Goal: Information Seeking & Learning: Find specific page/section

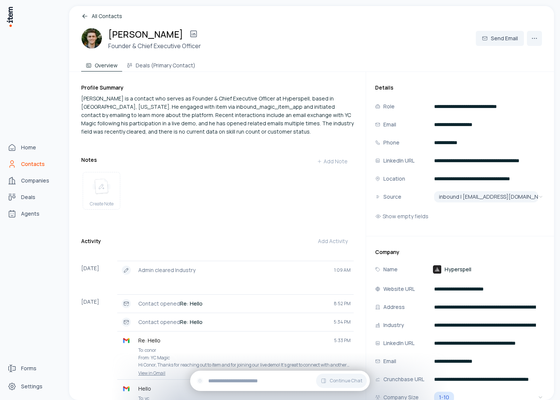
click at [18, 167] on link "Contacts" at bounding box center [33, 163] width 57 height 15
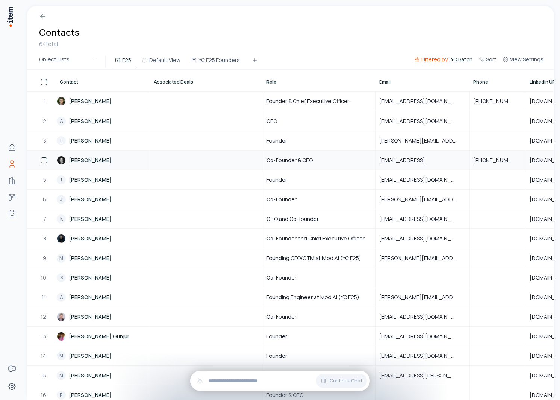
click at [98, 165] on link "[PERSON_NAME]" at bounding box center [103, 160] width 93 height 18
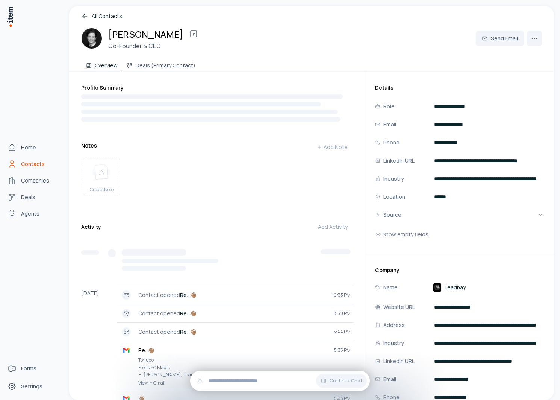
click at [15, 162] on icon "Contacts" at bounding box center [12, 163] width 9 height 9
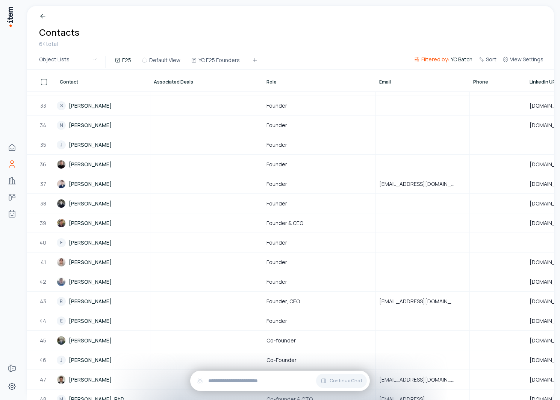
scroll to position [712, 0]
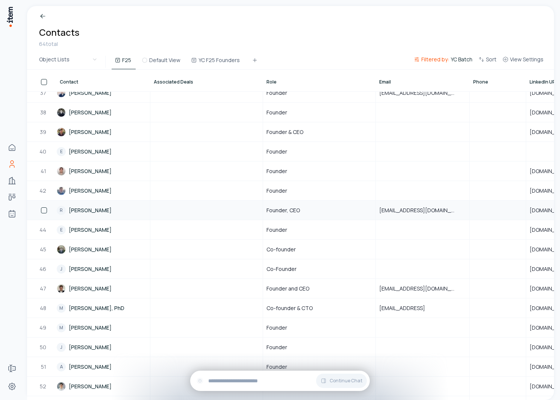
click at [89, 211] on link "R Ryan Samadi" at bounding box center [103, 210] width 93 height 18
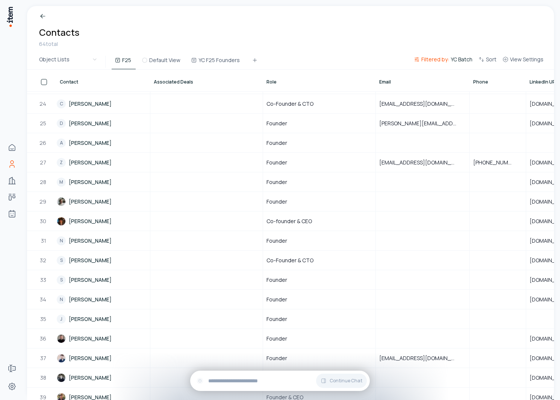
scroll to position [465, 0]
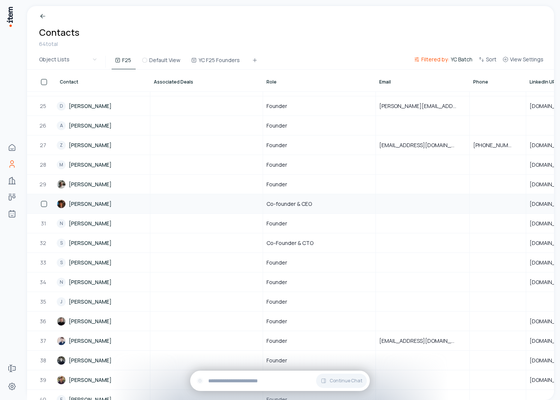
click at [89, 200] on link "[PERSON_NAME]" at bounding box center [103, 203] width 93 height 18
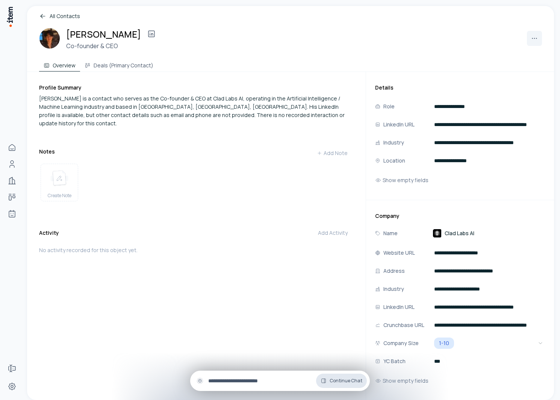
click at [350, 380] on span "Continue Chat" at bounding box center [346, 380] width 33 height 6
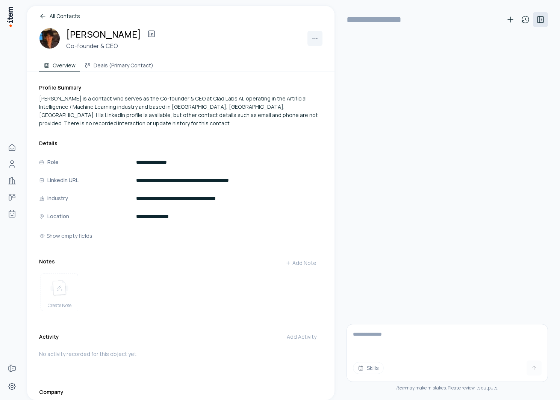
click at [541, 18] on icon at bounding box center [540, 19] width 9 height 9
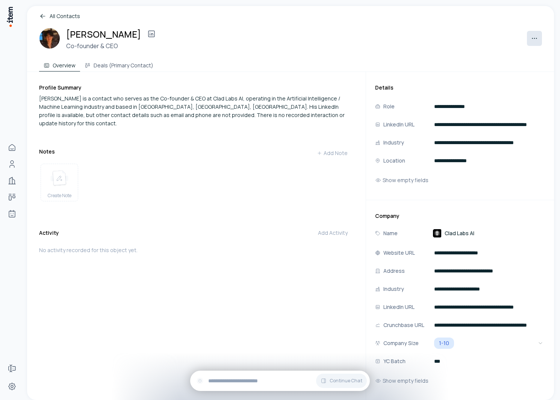
click at [537, 43] on html "**********" at bounding box center [280, 200] width 560 height 400
click at [474, 42] on html "**********" at bounding box center [280, 200] width 560 height 400
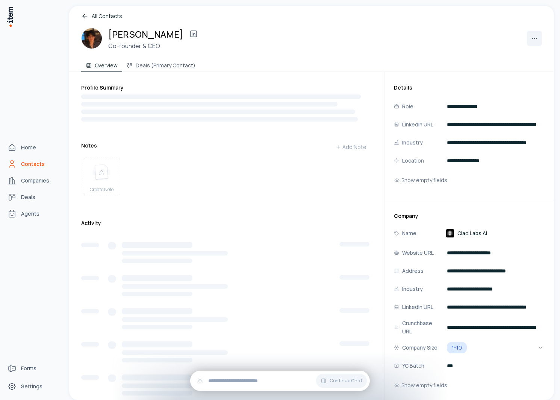
click at [20, 168] on link "Contacts" at bounding box center [33, 163] width 57 height 15
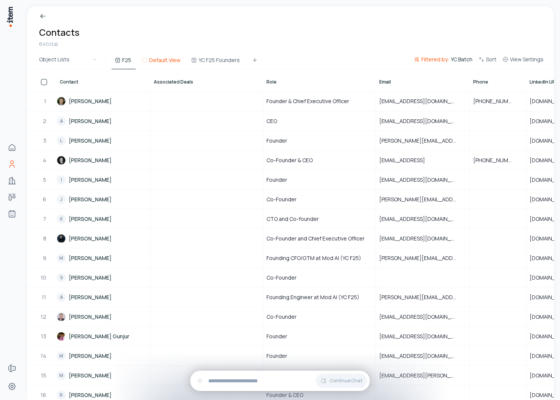
click at [162, 58] on button "Default View" at bounding box center [162, 63] width 46 height 14
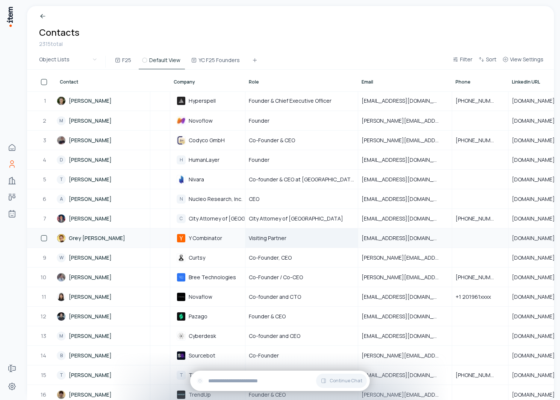
scroll to position [0, 0]
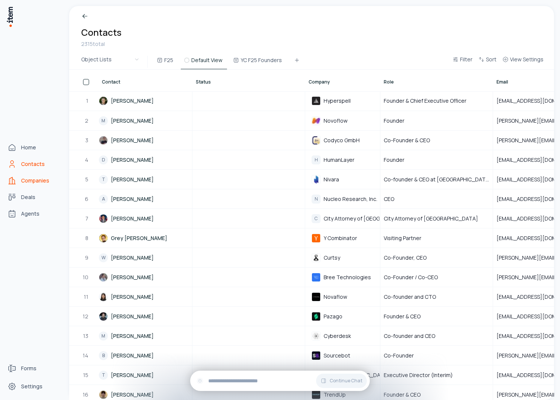
click at [21, 182] on link "Companies" at bounding box center [33, 180] width 57 height 15
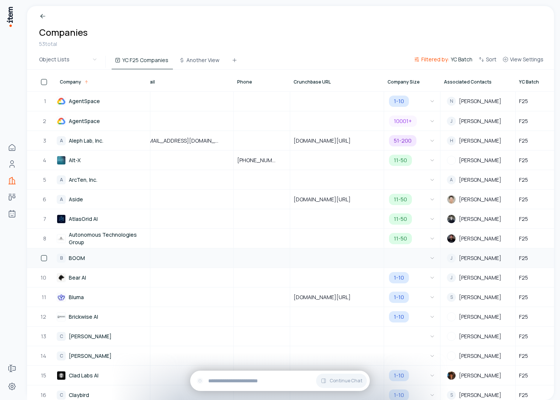
scroll to position [0, 462]
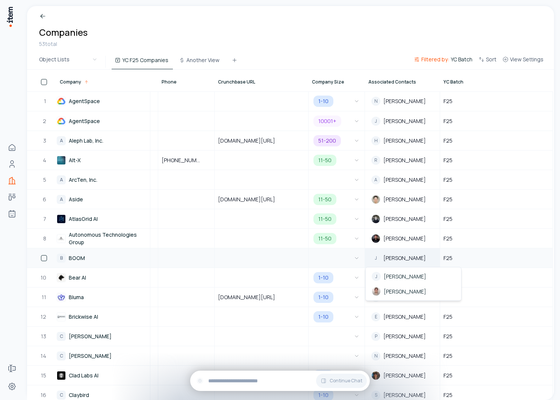
click at [394, 254] on span "[PERSON_NAME]" at bounding box center [404, 257] width 42 height 7
click at [392, 289] on span "[PERSON_NAME]" at bounding box center [405, 291] width 42 height 7
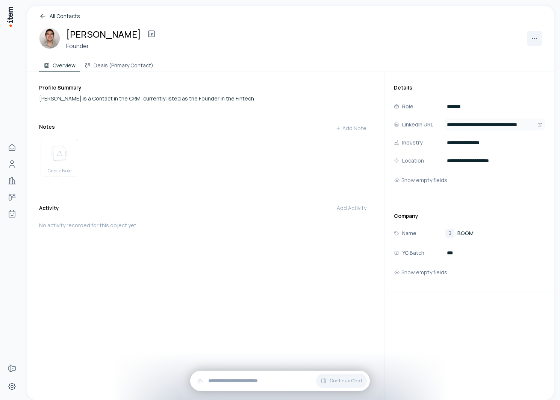
click at [544, 124] on input "**********" at bounding box center [495, 124] width 100 height 12
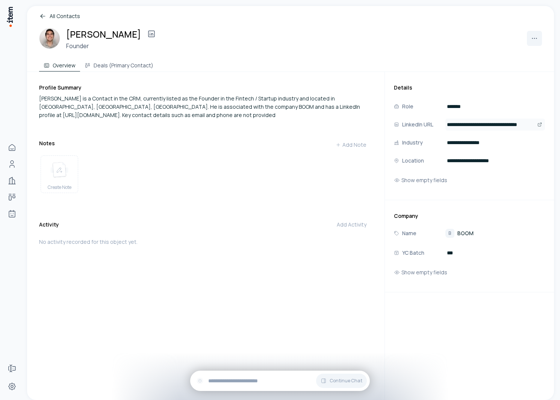
click at [542, 124] on button "Open" at bounding box center [540, 124] width 8 height 9
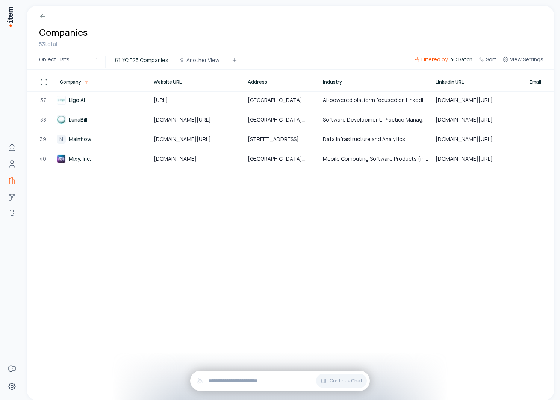
scroll to position [728, 0]
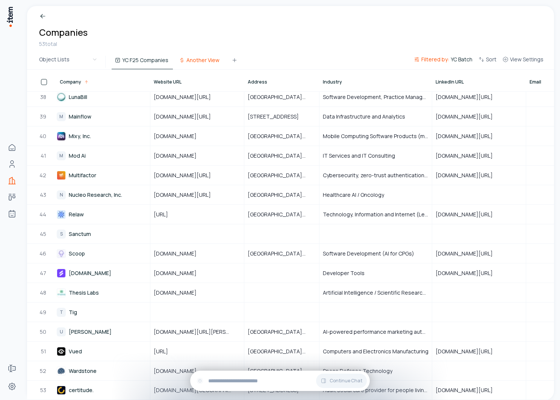
click at [193, 60] on button "Another View" at bounding box center [200, 63] width 48 height 14
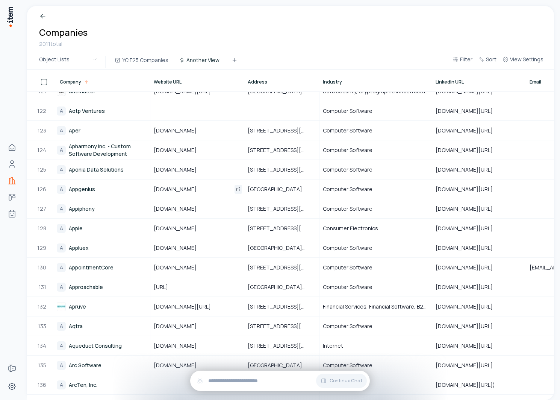
scroll to position [2360, 0]
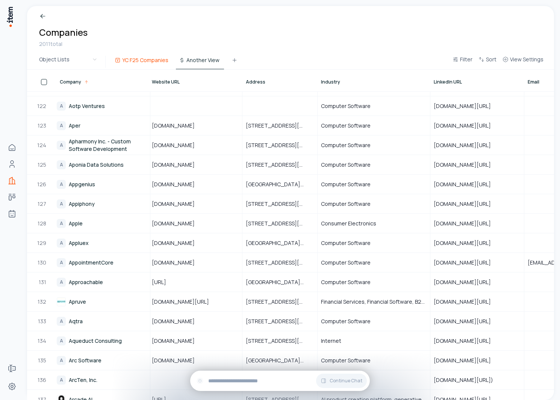
click at [150, 62] on button "YC F25 Companies" at bounding box center [142, 63] width 61 height 14
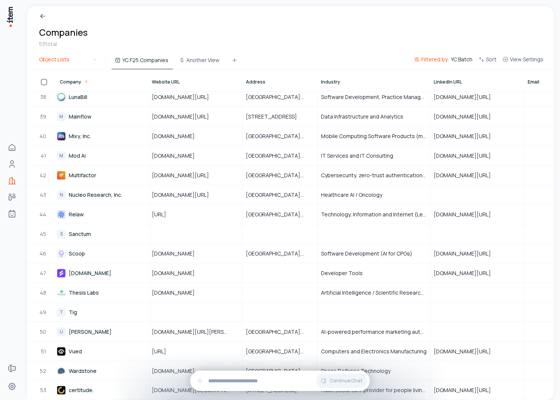
click at [56, 62] on html "Home Contacts Companies Deals Agents Forms Settings Breadcrumb Companies 53 tot…" at bounding box center [280, 200] width 560 height 400
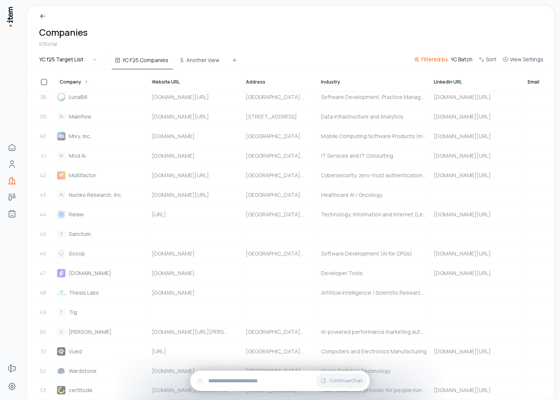
scroll to position [0, 2]
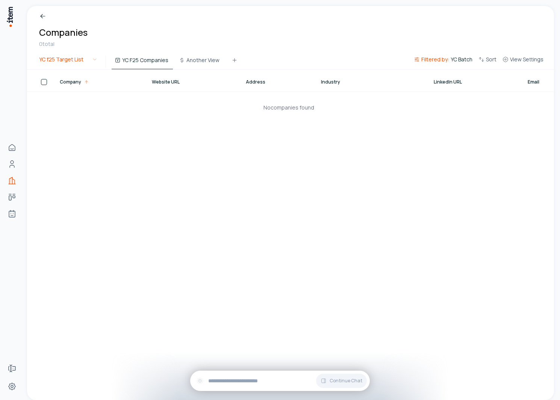
click at [68, 54] on html "Home Contacts Companies Deals Agents Forms Settings Breadcrumb Companies 0 tota…" at bounding box center [280, 200] width 560 height 400
click at [72, 59] on html "Home Contacts Companies Deals Agents Forms Settings Breadcrumb Companies 0 tota…" at bounding box center [280, 200] width 560 height 400
click at [76, 64] on html "Home Contacts Companies Deals Agents Forms Settings Breadcrumb Companies 0 tota…" at bounding box center [280, 200] width 560 height 400
click at [70, 59] on html "Home Contacts Companies Deals Agents Forms Settings Breadcrumb Companies 0 tota…" at bounding box center [280, 200] width 560 height 400
click at [441, 56] on span "Filtered by:" at bounding box center [435, 60] width 28 height 8
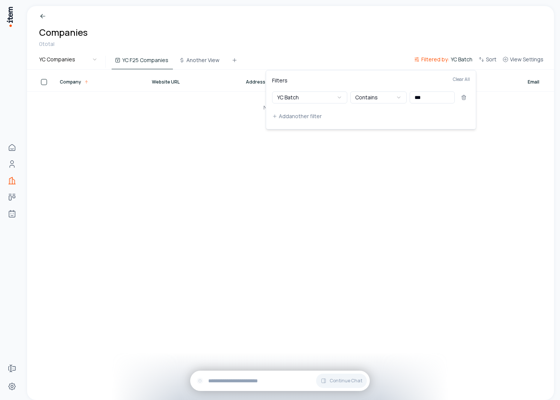
click at [306, 46] on html "Home Contacts Companies Deals Agents Forms Settings Breadcrumb Companies 0 tota…" at bounding box center [280, 200] width 560 height 400
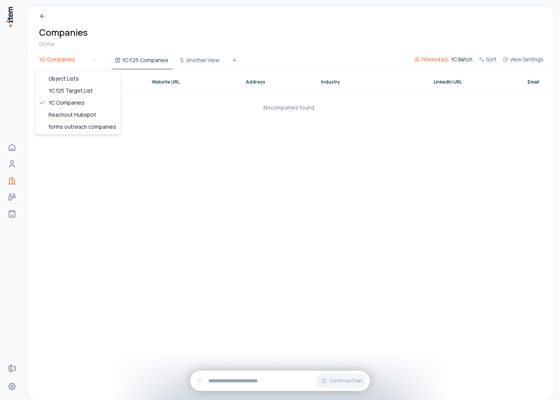
click at [60, 56] on html "Home Contacts Companies Deals Agents Forms Settings Breadcrumb Companies 0 tota…" at bounding box center [280, 200] width 560 height 400
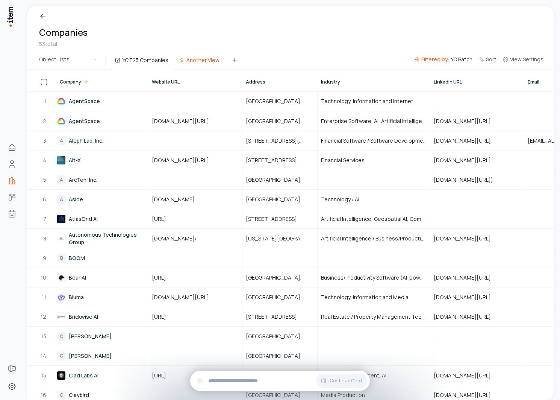
click at [188, 63] on button "Another View" at bounding box center [200, 63] width 48 height 14
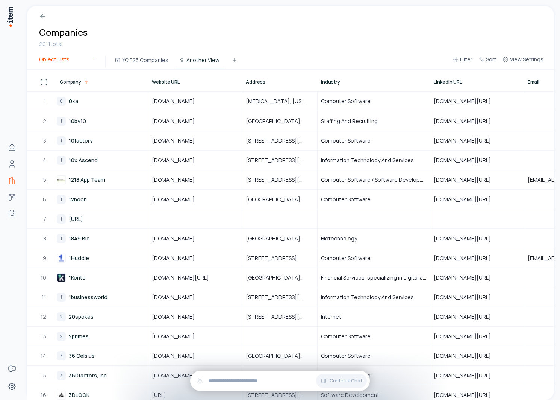
click at [59, 65] on html "Home Contacts Companies Deals Agents Forms Settings Breadcrumb Companies 2011 t…" at bounding box center [280, 200] width 560 height 400
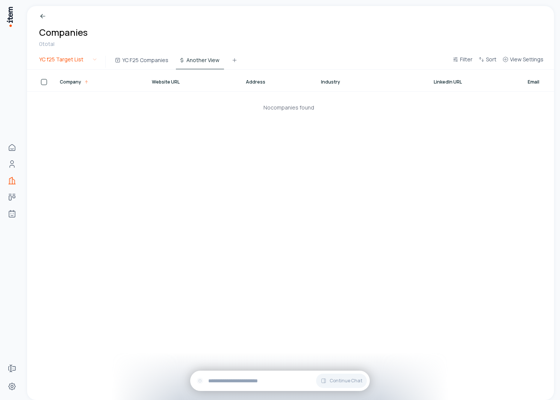
click at [74, 56] on html "Home Contacts Companies Deals Agents Forms Settings Breadcrumb Companies 0 tota…" at bounding box center [280, 200] width 560 height 400
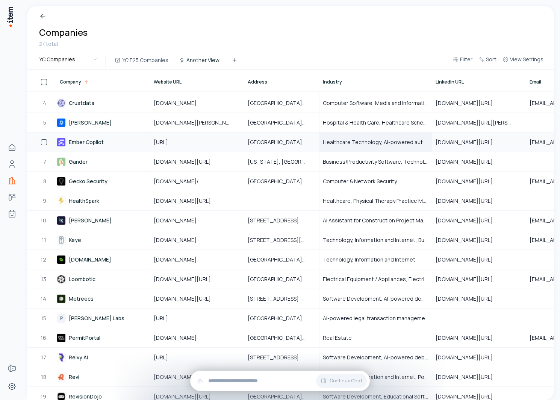
scroll to position [0, 0]
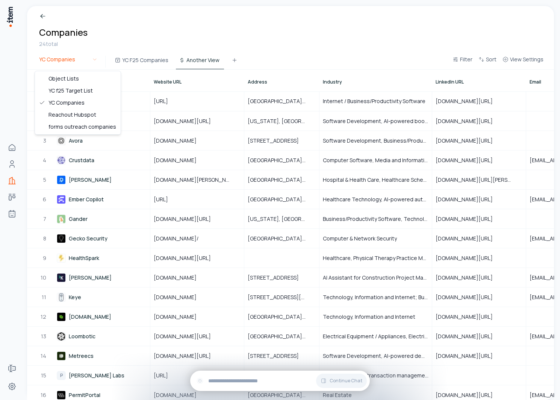
click at [67, 55] on html "Home Contacts Companies Deals Agents Forms Settings Breadcrumb Companies 24 tot…" at bounding box center [280, 200] width 560 height 400
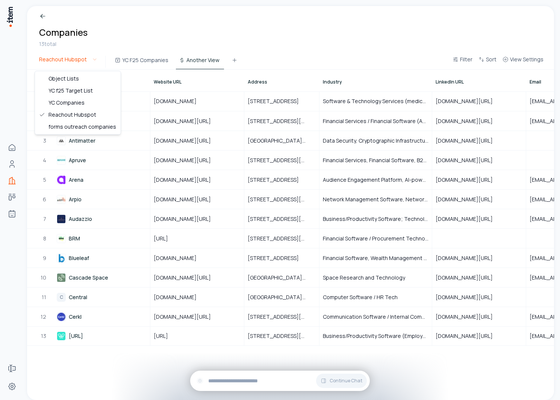
click at [70, 64] on html "Home Contacts Companies Deals Agents Forms Settings Breadcrumb Companies 13 tot…" at bounding box center [280, 200] width 560 height 400
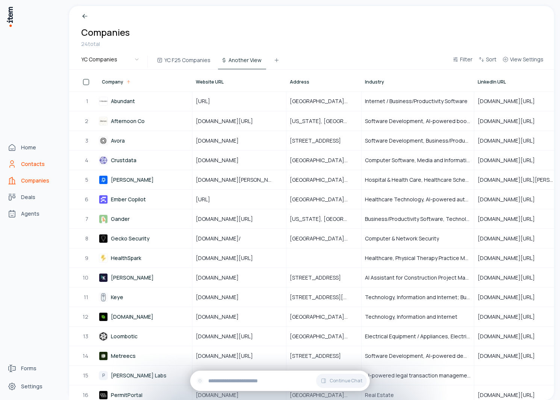
click at [18, 165] on link "Contacts" at bounding box center [33, 163] width 57 height 15
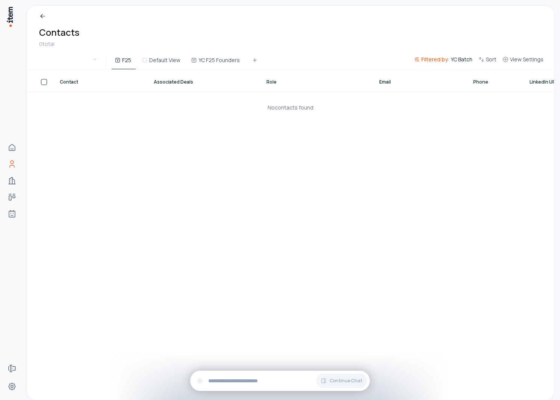
click at [81, 64] on html "Home Contacts Companies Deals Agents Forms Settings Breadcrumb Contacts 0 total…" at bounding box center [280, 200] width 560 height 400
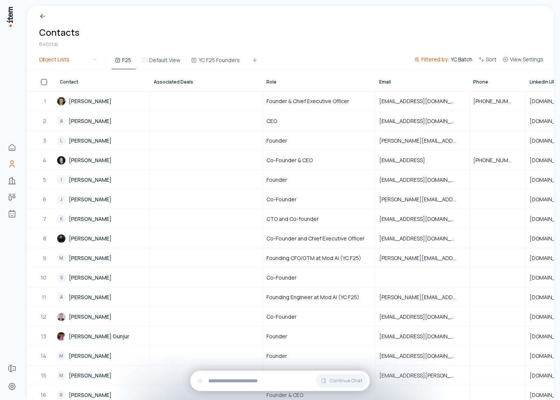
click at [80, 62] on html "Home Contacts Companies Deals Agents Forms Settings Breadcrumb Contacts 64 tota…" at bounding box center [280, 200] width 560 height 400
click at [193, 43] on html "Home Contacts Companies Deals Agents Forms Settings Breadcrumb Contacts 64 tota…" at bounding box center [280, 200] width 560 height 400
click at [446, 55] on button "Filtered by: YC Batch" at bounding box center [443, 62] width 65 height 14
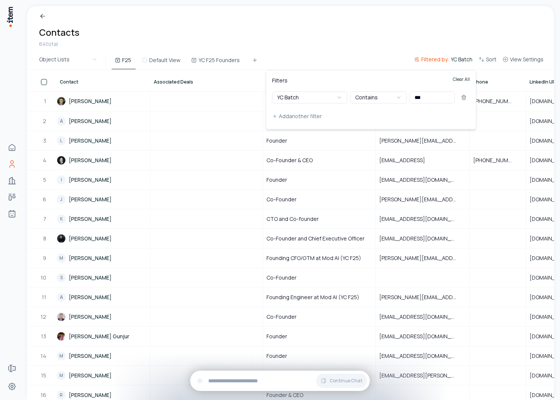
click at [461, 78] on button "Clear All" at bounding box center [461, 83] width 17 height 15
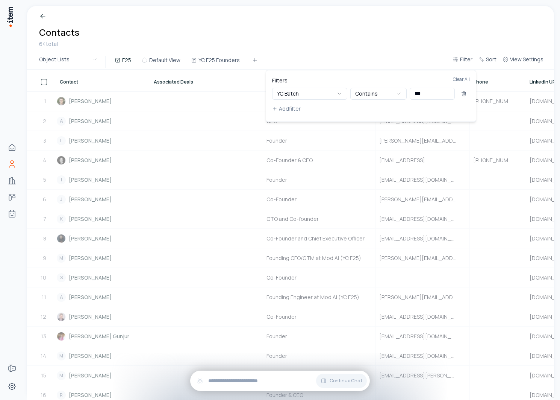
click at [343, 42] on html "Home Contacts Companies Deals Agents Forms Settings Breadcrumb Contacts 64 tota…" at bounding box center [280, 200] width 560 height 400
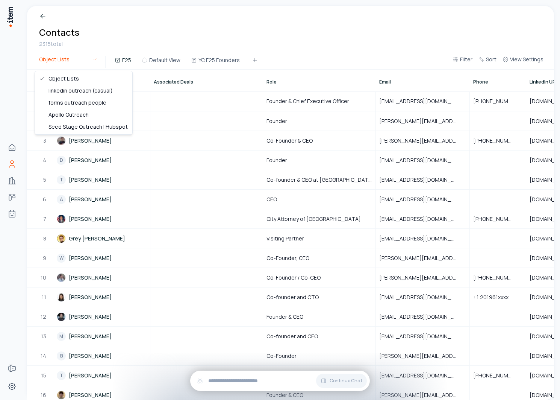
click at [74, 60] on html "Home Contacts Companies Deals Agents Forms Settings Breadcrumb Contacts 2315 to…" at bounding box center [280, 200] width 560 height 400
click at [173, 36] on html "Home Contacts Companies Deals Agents Forms Settings Breadcrumb Contacts 2315 to…" at bounding box center [280, 200] width 560 height 400
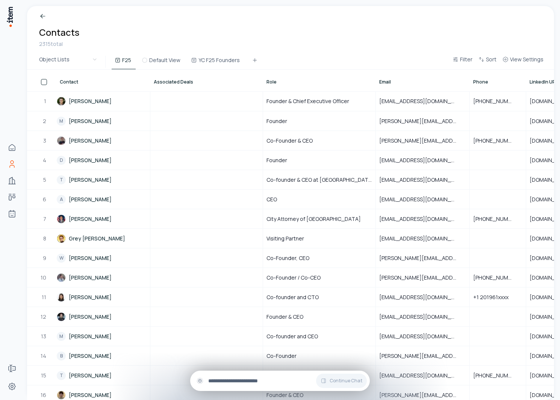
click at [233, 378] on input "text" at bounding box center [286, 380] width 156 height 8
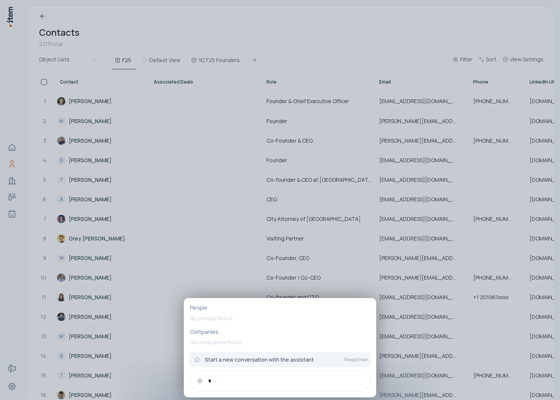
click at [171, 165] on div at bounding box center [280, 200] width 560 height 400
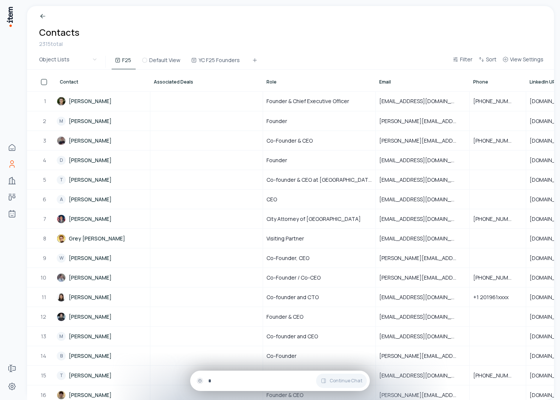
click at [241, 373] on div "* Continue Chat" at bounding box center [280, 380] width 180 height 20
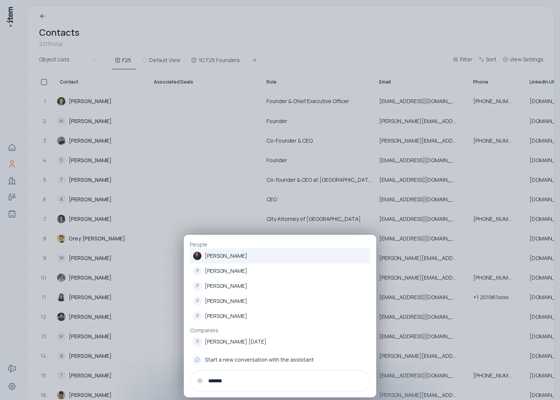
type input "*******"
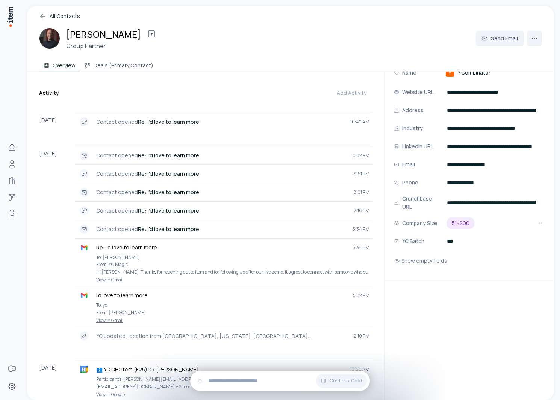
scroll to position [236, 0]
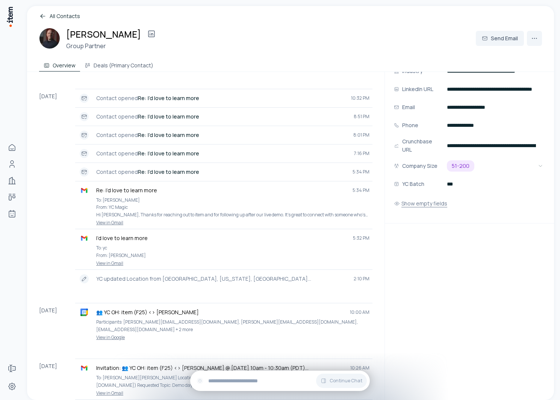
click at [430, 210] on button "Show empty fields" at bounding box center [420, 203] width 53 height 15
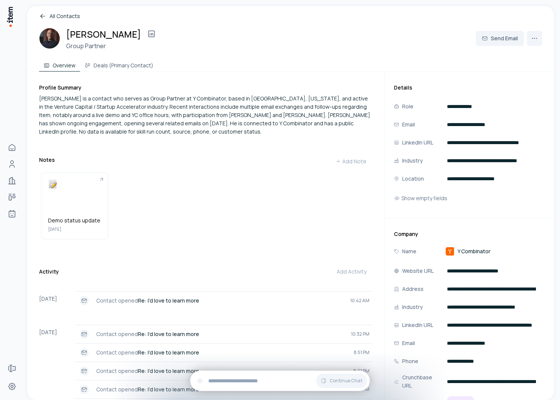
click at [424, 197] on button "Show empty fields" at bounding box center [420, 198] width 53 height 15
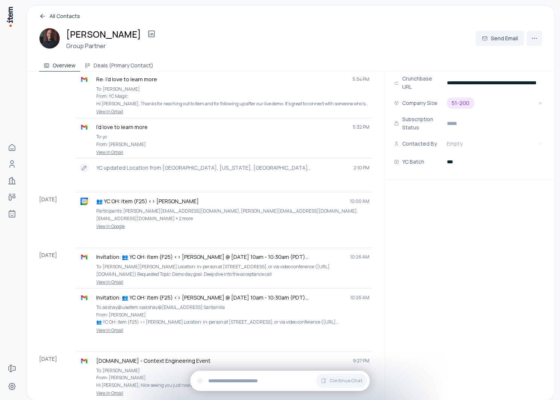
scroll to position [450, 0]
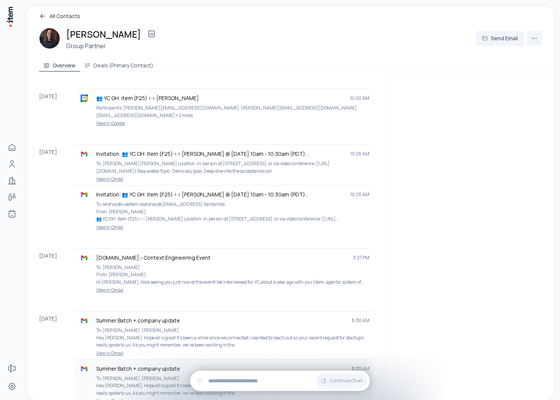
click at [115, 398] on link "View in Gmail" at bounding box center [223, 401] width 291 height 6
click at [119, 350] on link "View in Gmail" at bounding box center [223, 353] width 291 height 6
click at [109, 342] on div "Summer Batch + company update 8:30 AM To: [PERSON_NAME] From: [PERSON_NAME] Hey…" at bounding box center [223, 335] width 291 height 42
click at [109, 350] on link "View in Gmail" at bounding box center [223, 353] width 291 height 6
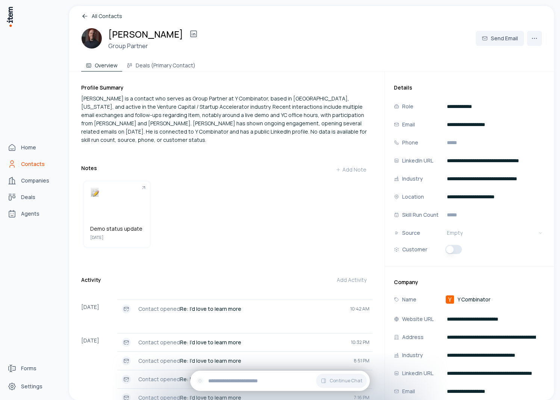
click at [15, 165] on icon "Contacts" at bounding box center [12, 163] width 9 height 9
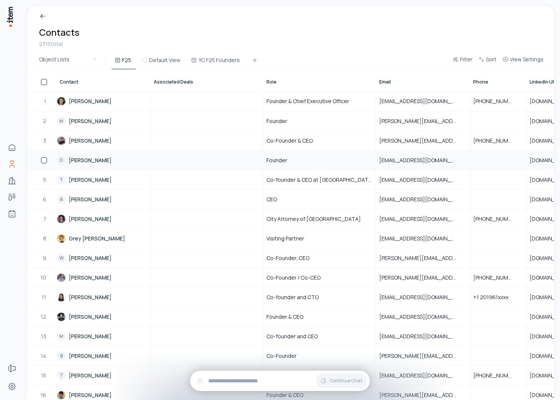
click at [91, 164] on link "D [PERSON_NAME]" at bounding box center [103, 160] width 93 height 18
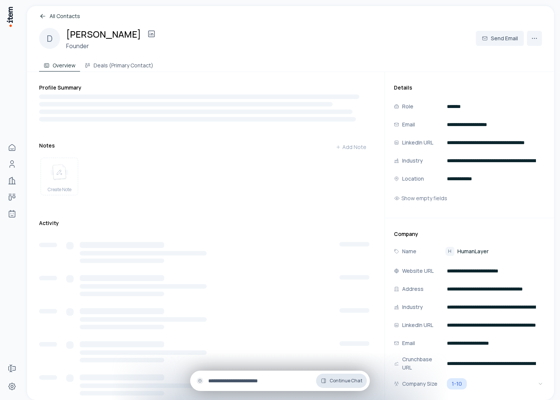
click at [343, 375] on button "Continue Chat" at bounding box center [341, 380] width 51 height 14
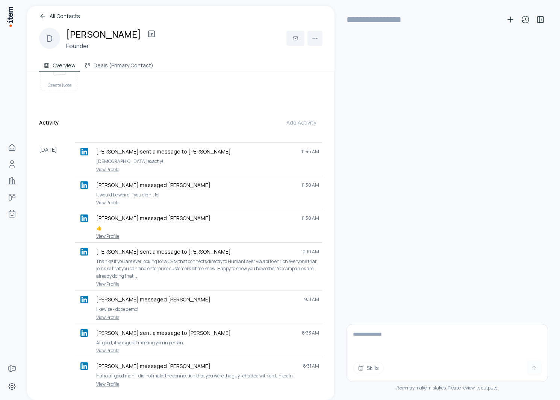
scroll to position [266, 0]
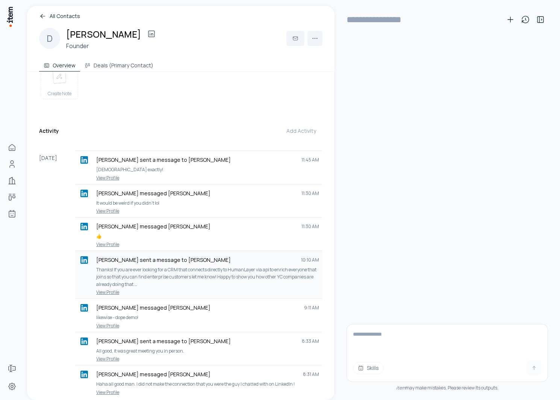
click at [135, 270] on p "Thanks! If you are ever looking for a CRM that connects directly to HumanLayer …" at bounding box center [207, 277] width 223 height 22
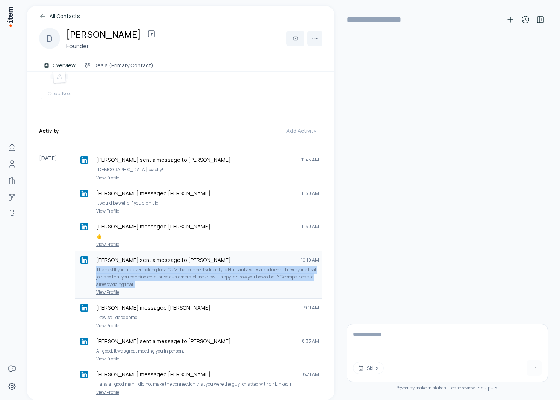
click at [135, 270] on p "Thanks! If you are ever looking for a CRM that connects directly to HumanLayer …" at bounding box center [207, 277] width 223 height 22
click at [154, 269] on p "Thanks! If you are ever looking for a CRM that connects directly to HumanLayer …" at bounding box center [207, 277] width 223 height 22
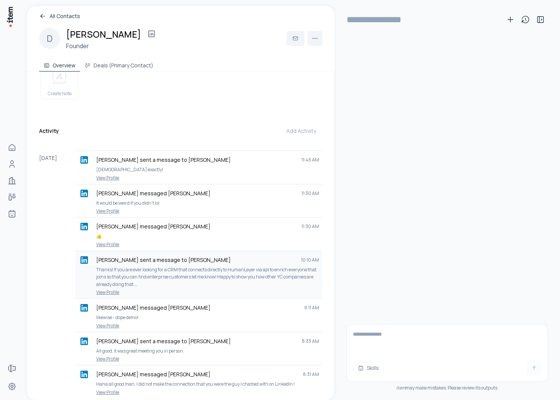
click at [154, 269] on p "Thanks! If you are ever looking for a CRM that connects directly to HumanLayer …" at bounding box center [207, 277] width 223 height 22
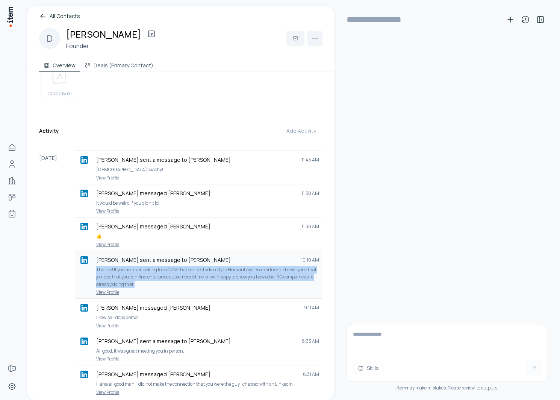
click at [154, 269] on p "Thanks! If you are ever looking for a CRM that connects directly to HumanLayer …" at bounding box center [207, 277] width 223 height 22
click at [167, 269] on p "Thanks! If you are ever looking for a CRM that connects directly to HumanLayer …" at bounding box center [207, 277] width 223 height 22
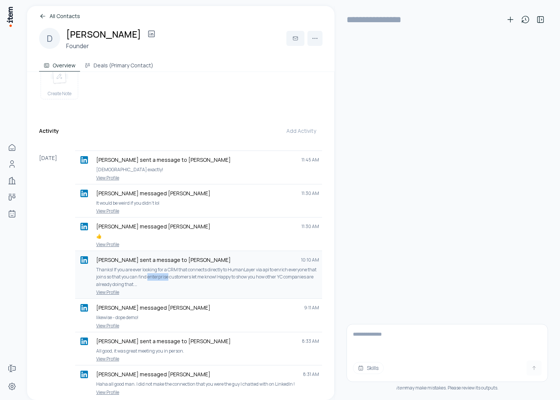
click at [167, 269] on p "Thanks! If you are ever looking for a CRM that connects directly to HumanLayer …" at bounding box center [207, 277] width 223 height 22
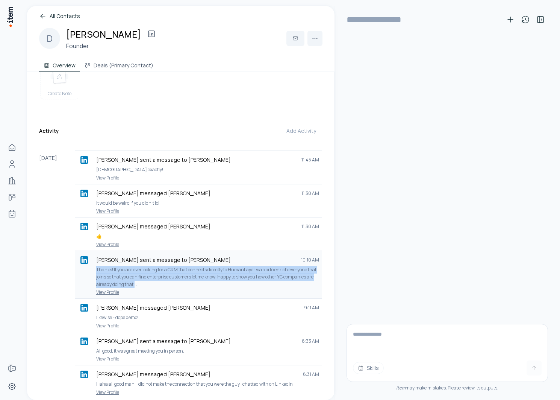
click at [167, 269] on p "Thanks! If you are ever looking for a CRM that connects directly to HumanLayer …" at bounding box center [207, 277] width 223 height 22
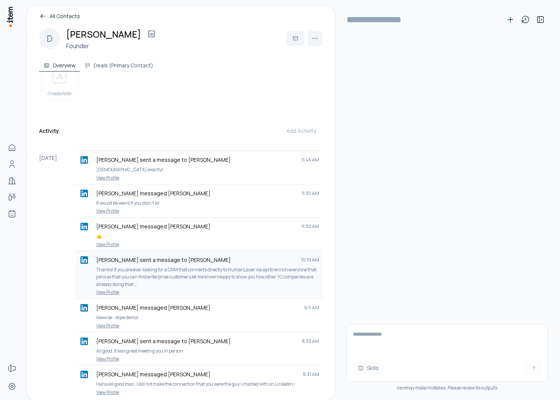
click at [168, 268] on p "Thanks! If you are ever looking for a CRM that connects directly to HumanLayer …" at bounding box center [207, 277] width 223 height 22
drag, startPoint x: 179, startPoint y: 277, endPoint x: 99, endPoint y: 262, distance: 81.1
click at [99, 266] on p "Thanks! If you are ever looking for a CRM that connects directly to HumanLayer …" at bounding box center [207, 277] width 223 height 22
click at [127, 268] on p "Thanks! If you are ever looking for a CRM that connects directly to HumanLayer …" at bounding box center [207, 277] width 223 height 22
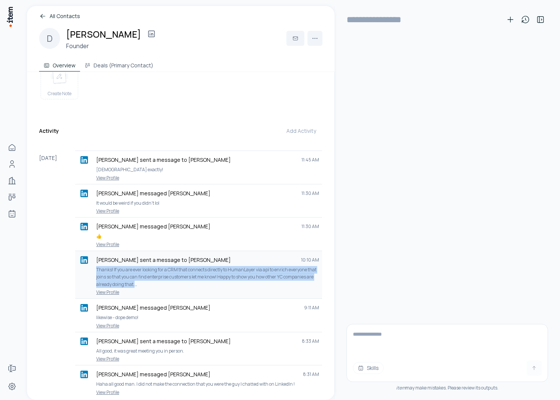
click at [127, 268] on p "Thanks! If you are ever looking for a CRM that connects directly to HumanLayer …" at bounding box center [207, 277] width 223 height 22
click at [144, 268] on p "Thanks! If you are ever looking for a CRM that connects directly to HumanLayer …" at bounding box center [207, 277] width 223 height 22
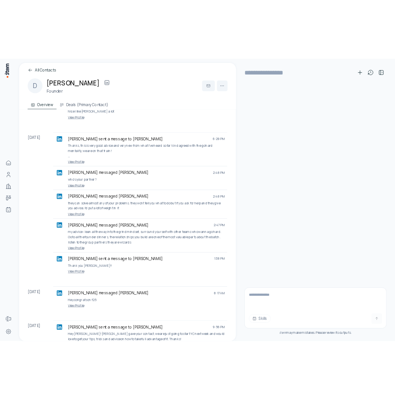
scroll to position [1274, 0]
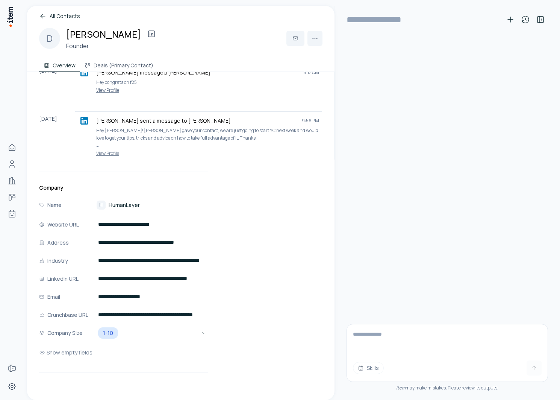
click at [417, 182] on div "Skills item may make mistakes. Please review its outputs." at bounding box center [447, 219] width 201 height 360
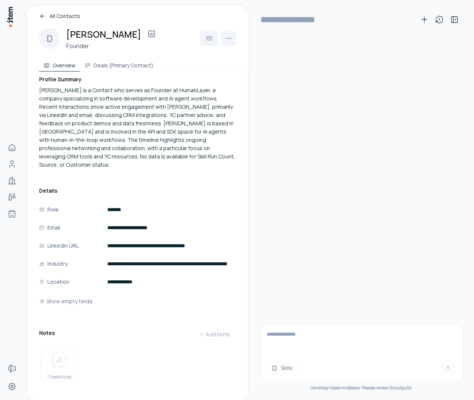
scroll to position [0, 0]
